Goal: Information Seeking & Learning: Find specific fact

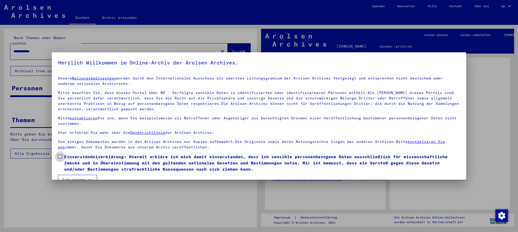
click at [59, 155] on span at bounding box center [60, 157] width 4 height 4
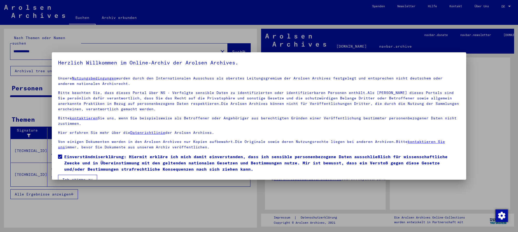
click at [87, 175] on button "Ich stimme zu" at bounding box center [77, 180] width 39 height 10
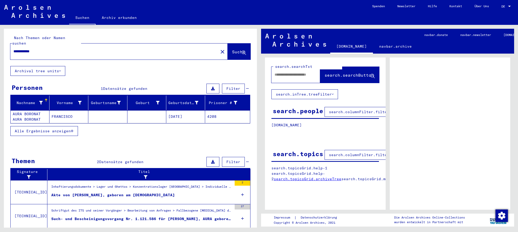
click at [69, 49] on input "**********" at bounding box center [114, 51] width 202 height 5
type input "*"
click at [232, 49] on span "Suche" at bounding box center [238, 51] width 13 height 5
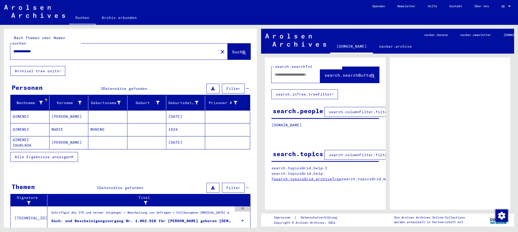
click at [47, 46] on div "**********" at bounding box center [112, 52] width 205 height 12
click at [47, 49] on input "**********" at bounding box center [114, 51] width 202 height 5
type input "*"
click at [232, 49] on span "Suche" at bounding box center [238, 51] width 13 height 5
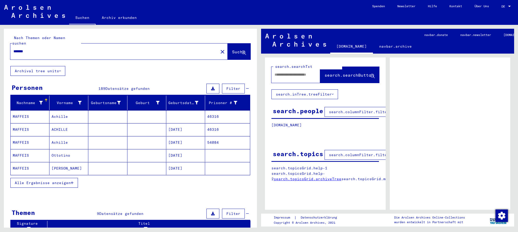
click at [41, 49] on input "*******" at bounding box center [114, 51] width 202 height 5
click at [232, 49] on span "Suche" at bounding box center [238, 51] width 13 height 5
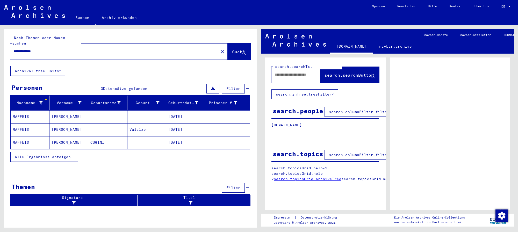
click at [114, 112] on mat-cell at bounding box center [107, 116] width 39 height 13
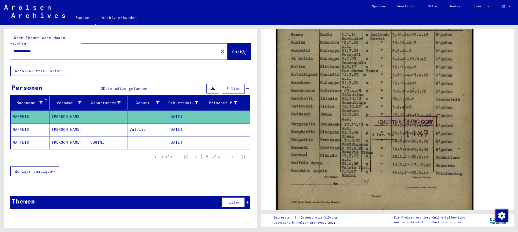
scroll to position [179, 0]
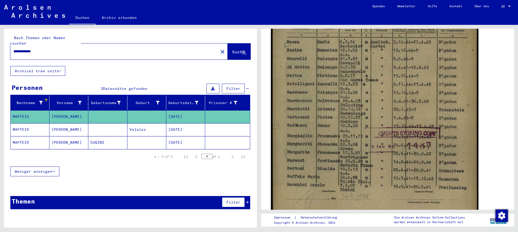
click at [410, 109] on img at bounding box center [375, 85] width 208 height 293
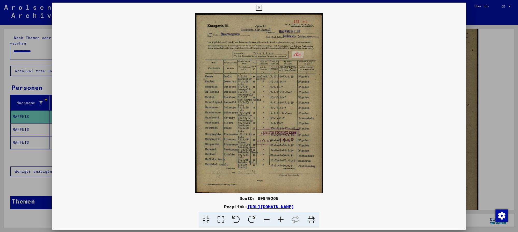
click at [410, 109] on img at bounding box center [259, 103] width 415 height 180
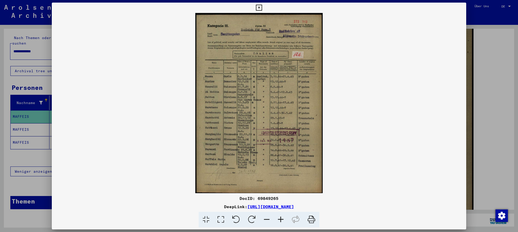
click at [283, 220] on icon at bounding box center [281, 220] width 14 height 16
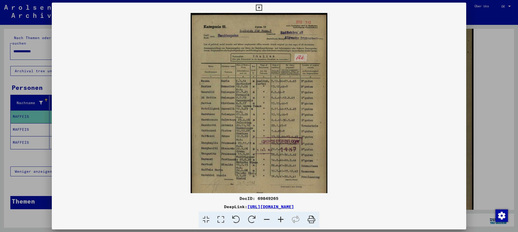
click at [283, 220] on icon at bounding box center [281, 220] width 14 height 16
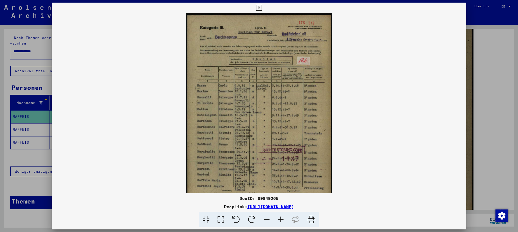
click at [283, 220] on icon at bounding box center [281, 220] width 14 height 16
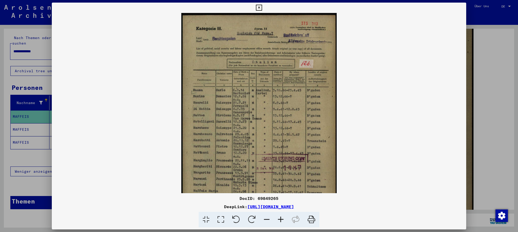
click at [283, 220] on icon at bounding box center [281, 220] width 14 height 16
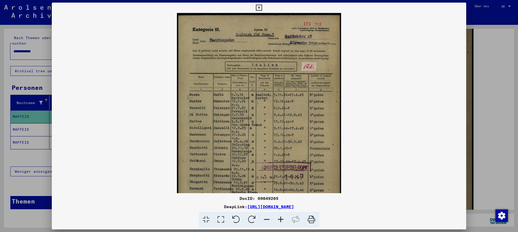
click at [283, 220] on icon at bounding box center [281, 220] width 14 height 16
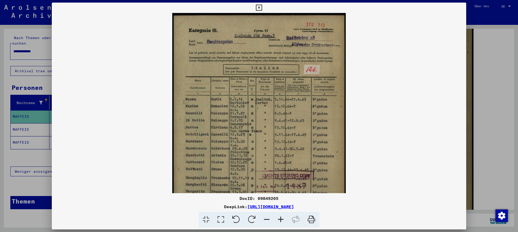
click at [283, 220] on icon at bounding box center [281, 220] width 14 height 16
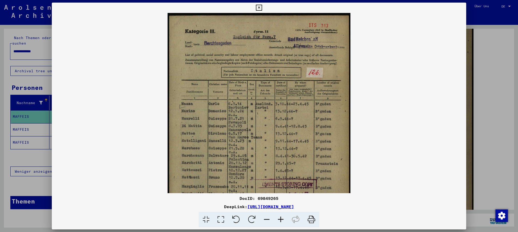
click at [283, 220] on icon at bounding box center [281, 220] width 14 height 16
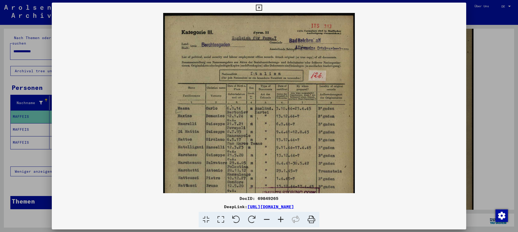
click at [283, 220] on icon at bounding box center [281, 220] width 14 height 16
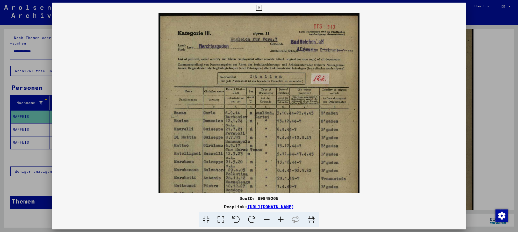
click at [283, 220] on icon at bounding box center [281, 220] width 14 height 16
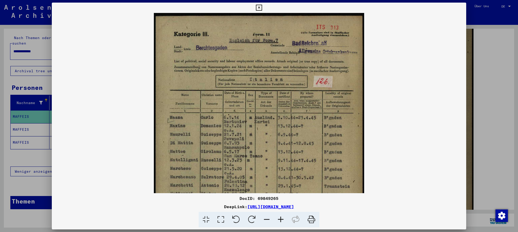
click at [283, 220] on icon at bounding box center [281, 220] width 14 height 16
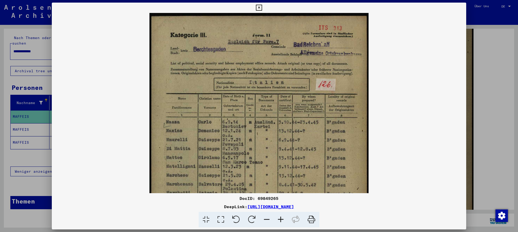
click at [283, 220] on icon at bounding box center [281, 220] width 14 height 16
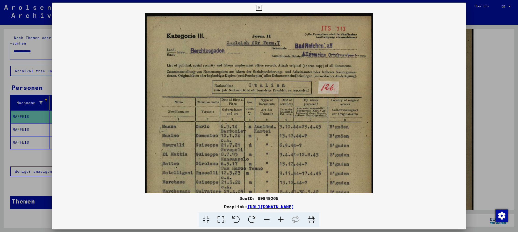
click at [283, 220] on icon at bounding box center [281, 220] width 14 height 16
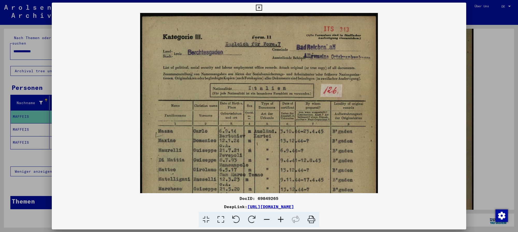
click at [283, 220] on icon at bounding box center [281, 220] width 14 height 16
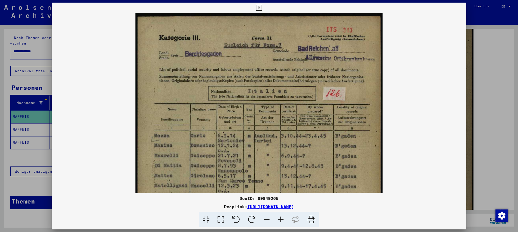
click at [283, 220] on icon at bounding box center [281, 220] width 14 height 16
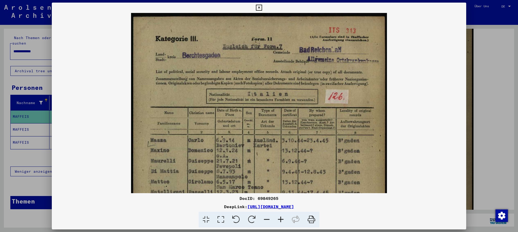
click at [283, 220] on icon at bounding box center [281, 220] width 14 height 16
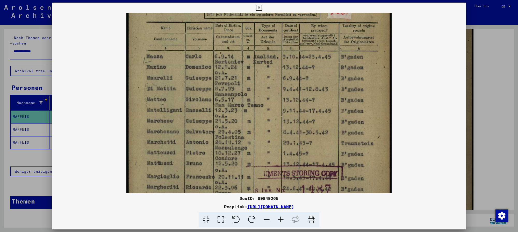
scroll to position [90, 0]
drag, startPoint x: 334, startPoint y: 173, endPoint x: 350, endPoint y: 84, distance: 90.6
click at [350, 84] on img at bounding box center [258, 110] width 265 height 375
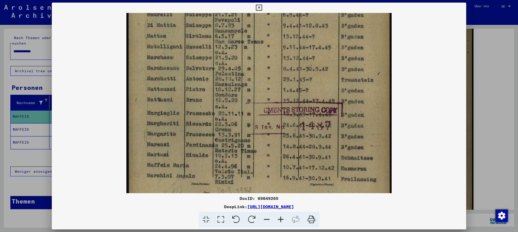
scroll to position [161, 0]
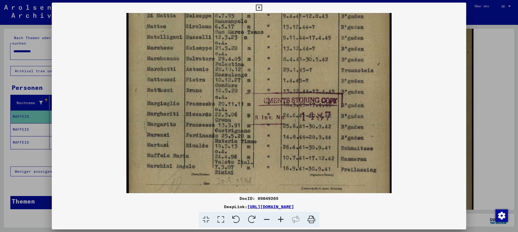
drag, startPoint x: 314, startPoint y: 171, endPoint x: 323, endPoint y: 99, distance: 72.7
click at [323, 99] on img at bounding box center [258, 38] width 265 height 375
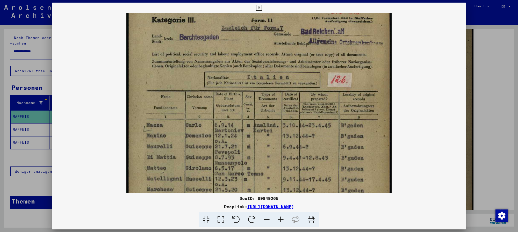
drag, startPoint x: 450, startPoint y: 47, endPoint x: 462, endPoint y: 19, distance: 30.8
click at [459, 186] on div at bounding box center [259, 103] width 415 height 180
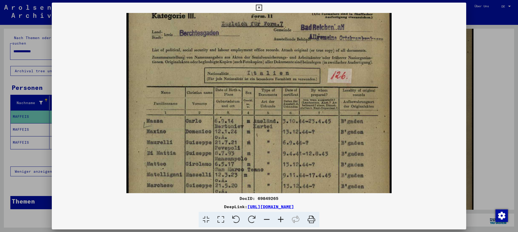
drag, startPoint x: 512, startPoint y: 119, endPoint x: 515, endPoint y: 49, distance: 69.5
click at [515, 49] on div at bounding box center [259, 116] width 518 height 232
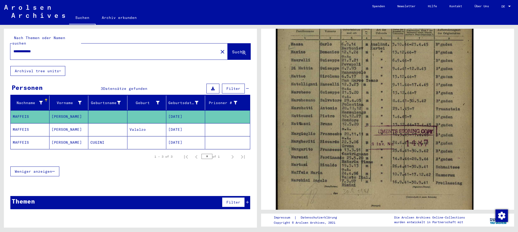
click at [108, 125] on mat-cell at bounding box center [107, 129] width 39 height 13
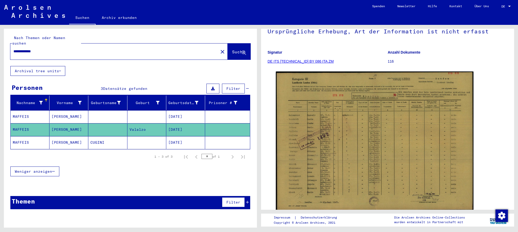
scroll to position [49, 0]
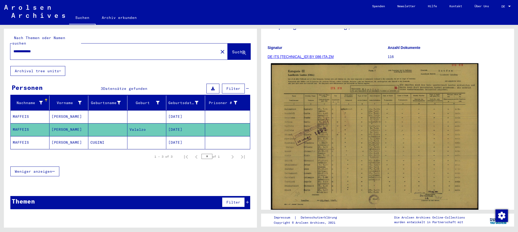
click at [391, 146] on img at bounding box center [375, 136] width 208 height 147
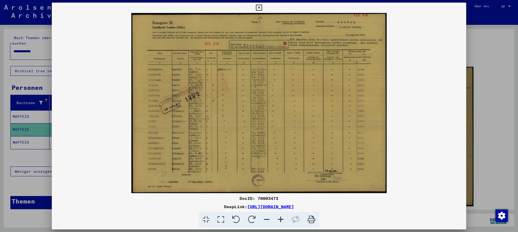
click at [279, 220] on icon at bounding box center [281, 220] width 14 height 16
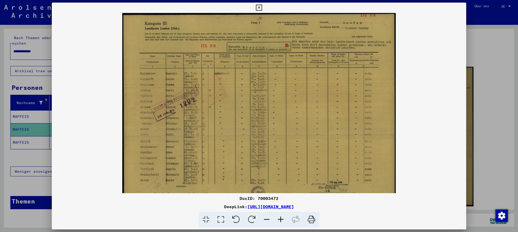
click at [279, 220] on icon at bounding box center [281, 220] width 14 height 16
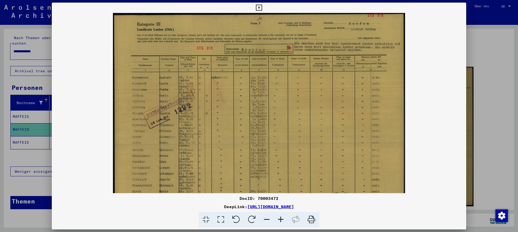
click at [279, 220] on icon at bounding box center [281, 220] width 14 height 16
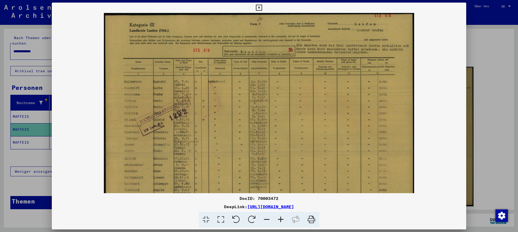
click at [279, 220] on icon at bounding box center [281, 220] width 14 height 16
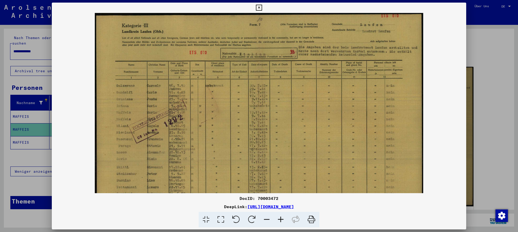
click at [279, 220] on icon at bounding box center [281, 220] width 14 height 16
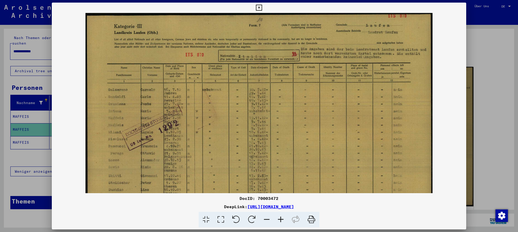
click at [279, 220] on icon at bounding box center [281, 220] width 14 height 16
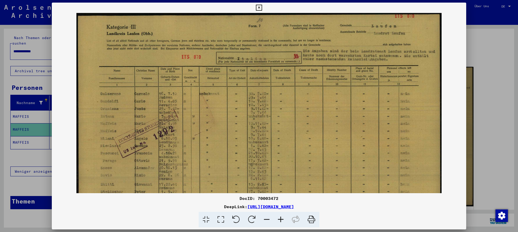
click at [279, 220] on icon at bounding box center [281, 220] width 14 height 16
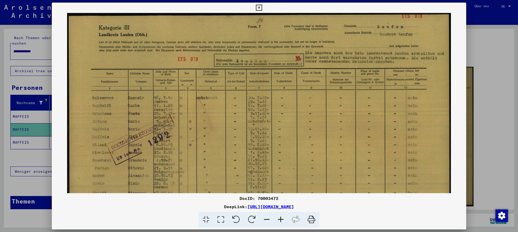
click at [279, 220] on icon at bounding box center [281, 220] width 14 height 16
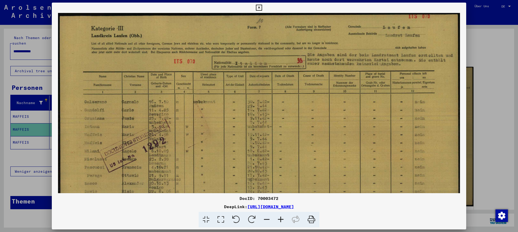
click at [279, 220] on icon at bounding box center [281, 220] width 14 height 16
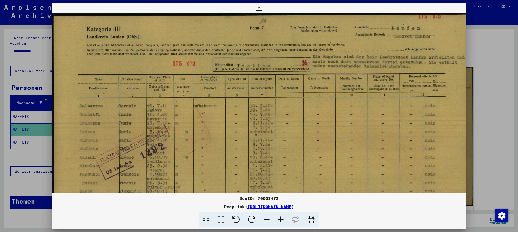
click at [279, 220] on icon at bounding box center [281, 220] width 14 height 16
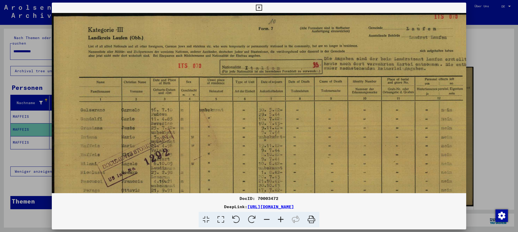
click at [279, 220] on icon at bounding box center [281, 220] width 14 height 16
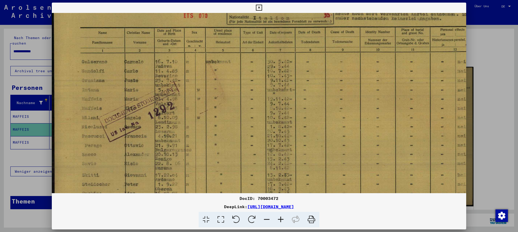
scroll to position [91, 0]
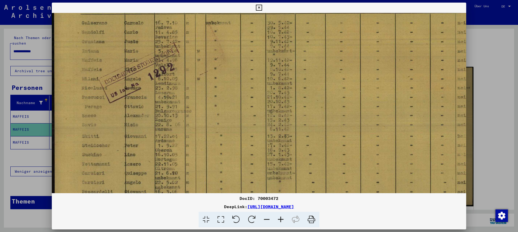
drag, startPoint x: 190, startPoint y: 159, endPoint x: 205, endPoint y: 68, distance: 92.8
click at [205, 68] on img at bounding box center [280, 83] width 457 height 323
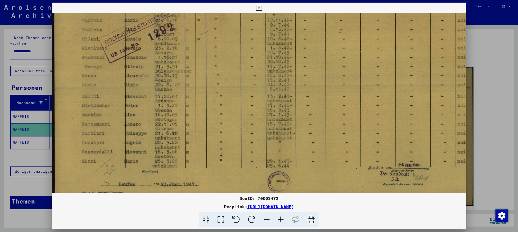
scroll to position [143, 0]
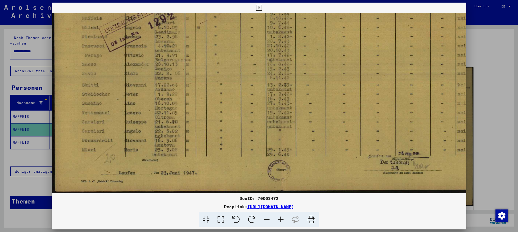
drag, startPoint x: 205, startPoint y: 69, endPoint x: 217, endPoint y: 7, distance: 63.3
click at [217, 7] on div "DocID: 70003472 DeepLink: [URL][DOMAIN_NAME]" at bounding box center [259, 115] width 415 height 225
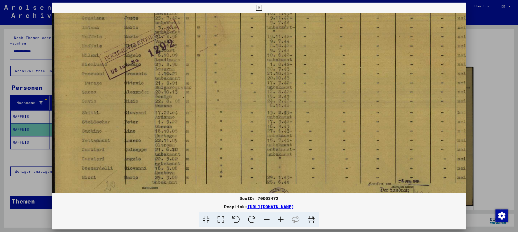
drag, startPoint x: 229, startPoint y: 45, endPoint x: 229, endPoint y: 73, distance: 27.5
click at [229, 73] on img at bounding box center [280, 59] width 457 height 323
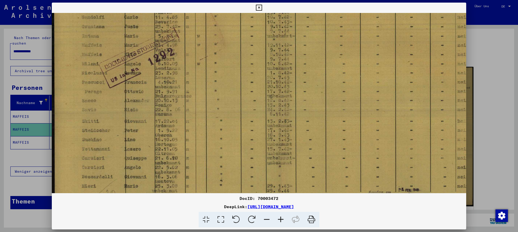
drag, startPoint x: 229, startPoint y: 73, endPoint x: 230, endPoint y: 82, distance: 8.9
click at [230, 82] on img at bounding box center [280, 68] width 457 height 323
click at [491, 50] on div at bounding box center [259, 116] width 518 height 232
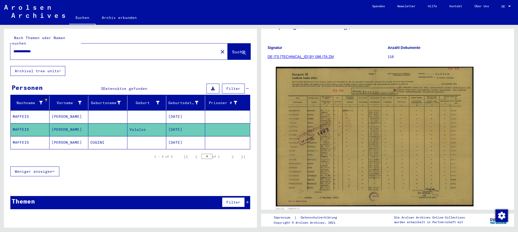
click at [135, 136] on mat-cell at bounding box center [147, 142] width 39 height 13
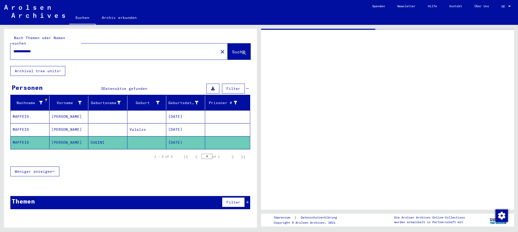
click at [135, 136] on mat-cell at bounding box center [147, 142] width 39 height 13
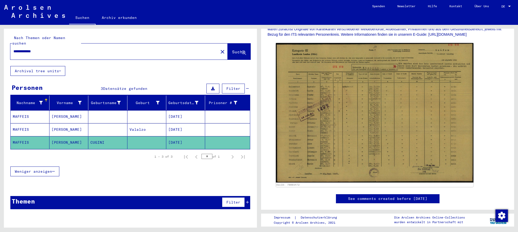
scroll to position [142, 0]
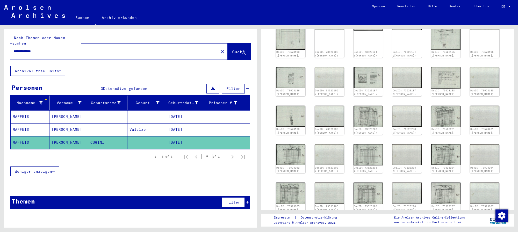
click at [53, 49] on input "**********" at bounding box center [114, 51] width 202 height 5
type input "*"
click at [232, 49] on span "Suche" at bounding box center [238, 51] width 13 height 5
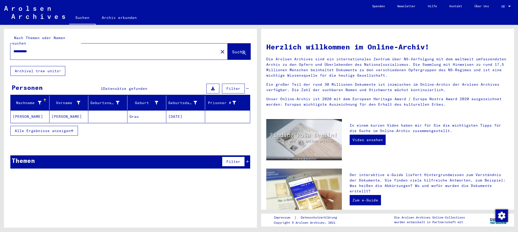
click at [56, 49] on input "**********" at bounding box center [112, 51] width 199 height 5
type input "*"
click at [236, 49] on span "Suche" at bounding box center [238, 51] width 13 height 5
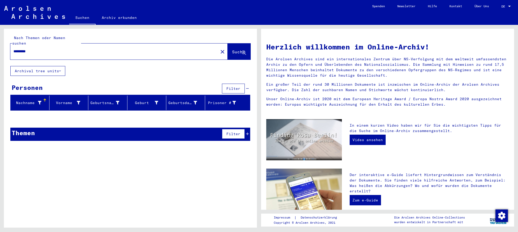
click at [58, 49] on input "*********" at bounding box center [112, 51] width 199 height 5
type input "*"
click at [232, 50] on span "Suche" at bounding box center [239, 52] width 14 height 5
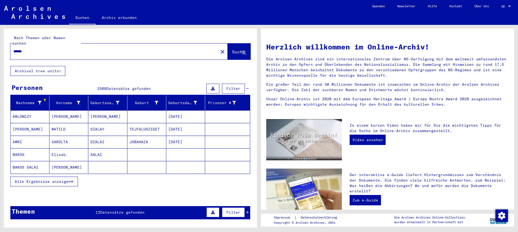
click at [30, 49] on input "******" at bounding box center [112, 51] width 199 height 5
type input "**********"
click at [232, 49] on span "Suche" at bounding box center [238, 51] width 13 height 5
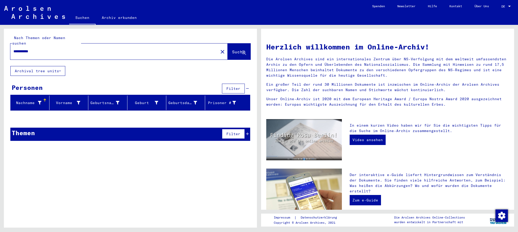
click at [44, 49] on input "**********" at bounding box center [112, 51] width 199 height 5
type input "*"
click at [232, 49] on span "Suche" at bounding box center [238, 51] width 13 height 5
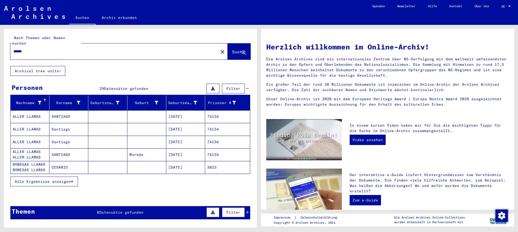
click at [47, 49] on input "******" at bounding box center [112, 51] width 199 height 5
click at [232, 49] on span "Suche" at bounding box center [238, 51] width 13 height 5
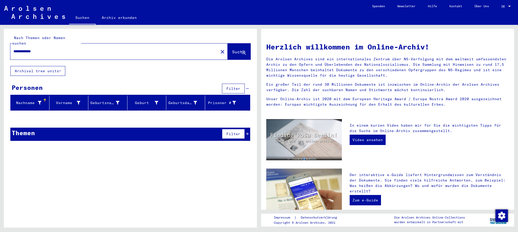
click at [76, 49] on input "**********" at bounding box center [112, 51] width 199 height 5
type input "*"
click at [235, 49] on span "Suche" at bounding box center [238, 51] width 13 height 5
click at [77, 49] on input "**********" at bounding box center [112, 51] width 199 height 5
type input "*"
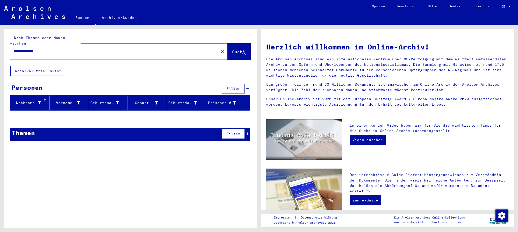
type input "**********"
click at [232, 49] on span "Suche" at bounding box center [238, 51] width 13 height 5
